Goal: Navigation & Orientation: Find specific page/section

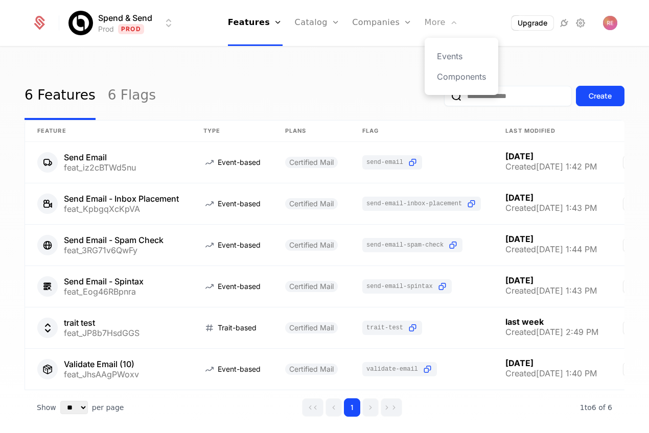
click at [424, 23] on div "More" at bounding box center [441, 23] width 34 height 46
click at [437, 44] on div "Events Components" at bounding box center [461, 66] width 74 height 57
click at [437, 61] on link "Events" at bounding box center [461, 56] width 49 height 12
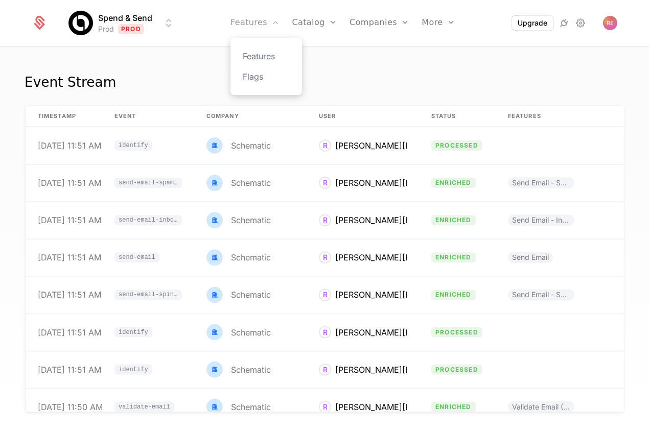
click at [260, 28] on link "Features" at bounding box center [254, 23] width 49 height 46
